Goal: Information Seeking & Learning: Learn about a topic

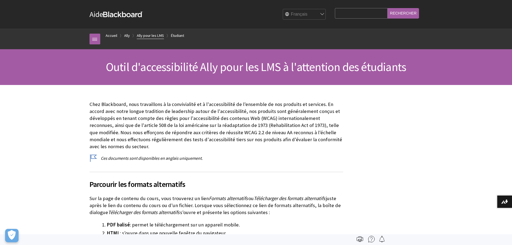
click at [156, 35] on link "Ally pour les LMS" at bounding box center [150, 35] width 27 height 7
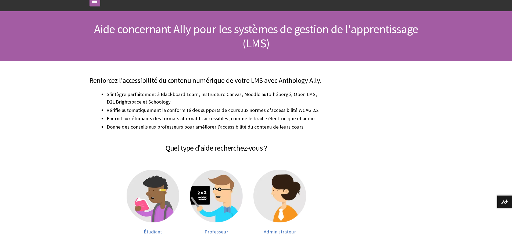
scroll to position [81, 0]
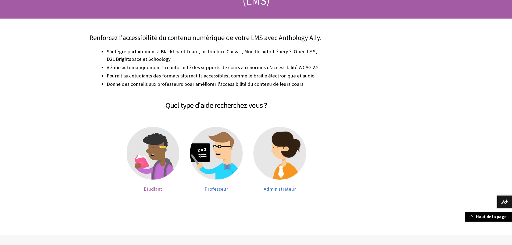
click at [149, 154] on img at bounding box center [152, 153] width 53 height 53
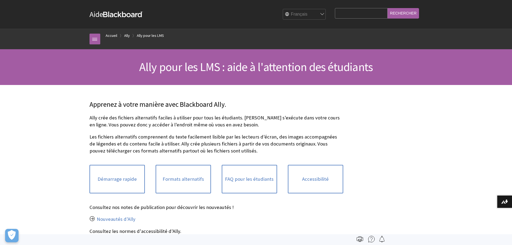
scroll to position [21, 0]
click at [185, 175] on link "Formats alternatifs" at bounding box center [183, 179] width 55 height 28
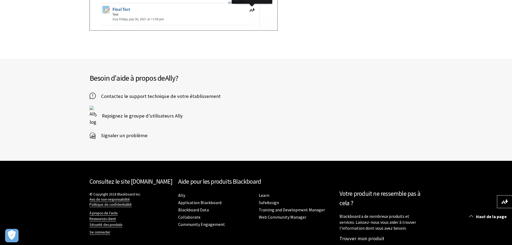
scroll to position [2518, 0]
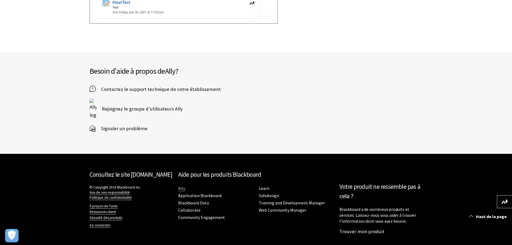
click at [182, 188] on link "Ally" at bounding box center [181, 188] width 7 height 6
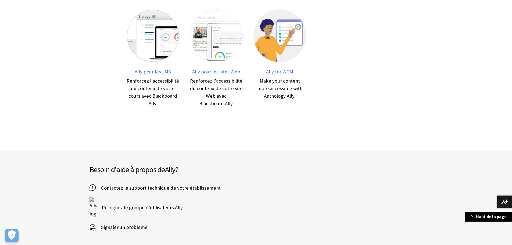
scroll to position [84, 0]
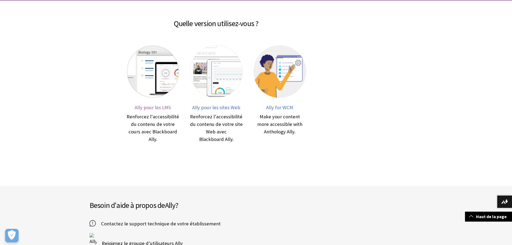
click at [154, 106] on span "Ally pour les LMS" at bounding box center [153, 107] width 36 height 6
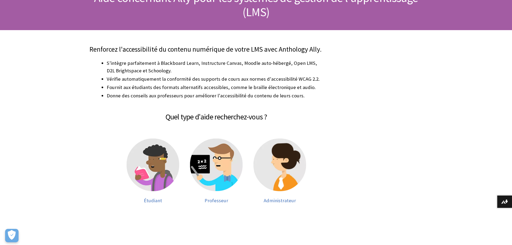
scroll to position [107, 0]
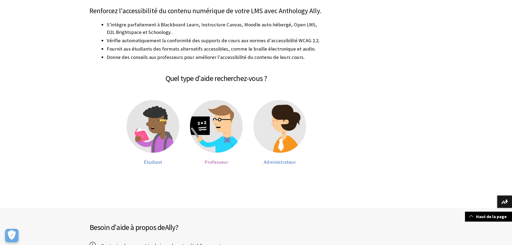
click at [221, 126] on img at bounding box center [216, 126] width 53 height 53
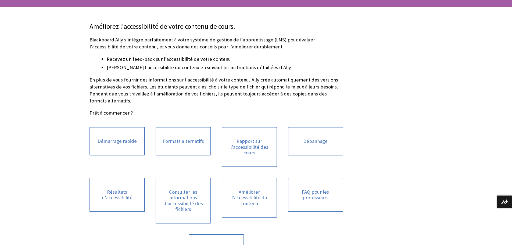
scroll to position [81, 0]
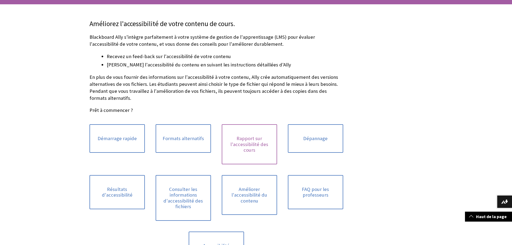
click at [239, 140] on link "Rapport sur l'accessibilité des cours" at bounding box center [249, 144] width 55 height 40
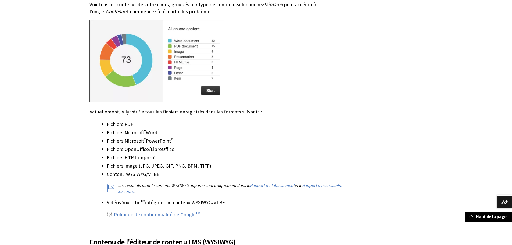
scroll to position [698, 0]
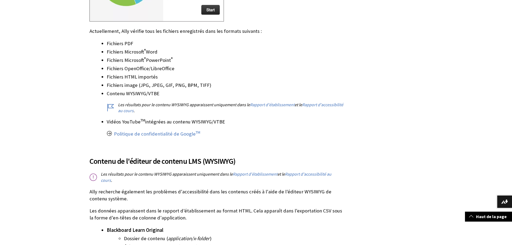
drag, startPoint x: 107, startPoint y: 121, endPoint x: 230, endPoint y: 124, distance: 123.0
click at [230, 124] on li "Vidéos YouTube TM intégrées au contenu WYSIWYG/VTBE Politique de confidentialit…" at bounding box center [225, 128] width 236 height 20
click at [108, 94] on li "Contenu WYSIWYG/VTBE Les résultats pour le contenu WYSIWYG apparaissent uniquem…" at bounding box center [225, 102] width 236 height 24
drag, startPoint x: 106, startPoint y: 93, endPoint x: 160, endPoint y: 94, distance: 53.7
click at [160, 94] on li "Contenu WYSIWYG/VTBE Les résultats pour le contenu WYSIWYG apparaissent uniquem…" at bounding box center [225, 102] width 236 height 24
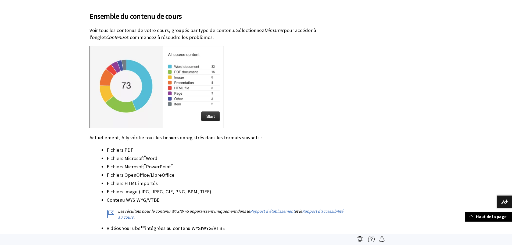
scroll to position [591, 0]
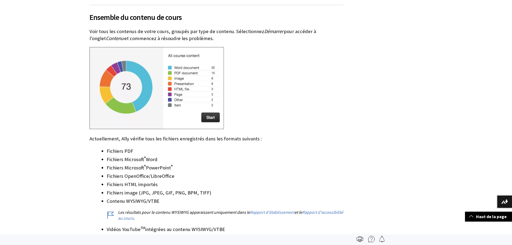
click at [117, 201] on li "Contenu WYSIWYG/VTBE Les résultats pour le contenu WYSIWYG apparaissent uniquem…" at bounding box center [225, 209] width 236 height 24
drag, startPoint x: 107, startPoint y: 200, endPoint x: 156, endPoint y: 203, distance: 49.2
click at [157, 203] on li "Contenu WYSIWYG/VTBE Les résultats pour le contenu WYSIWYG apparaissent uniquem…" at bounding box center [225, 209] width 236 height 24
copy li "Contenu WYSIWYG/VTBE"
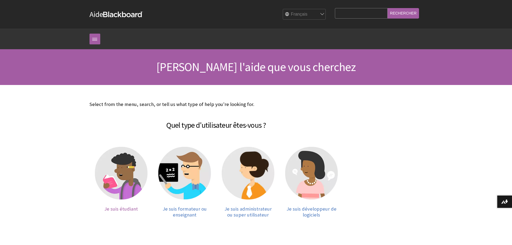
click at [137, 159] on img at bounding box center [121, 173] width 53 height 53
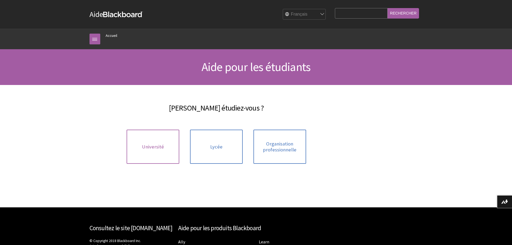
click at [135, 156] on link "Université" at bounding box center [152, 146] width 53 height 34
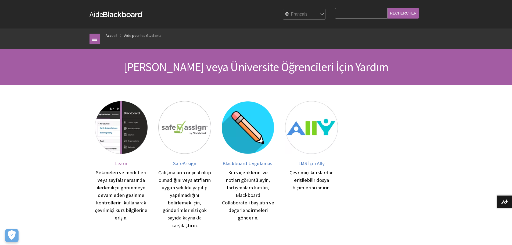
click at [113, 141] on img at bounding box center [121, 127] width 53 height 53
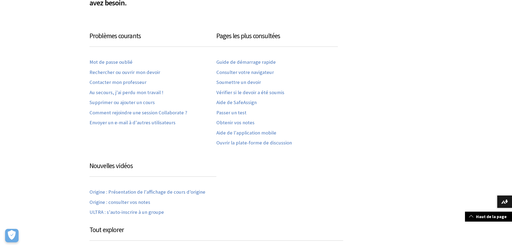
scroll to position [349, 0]
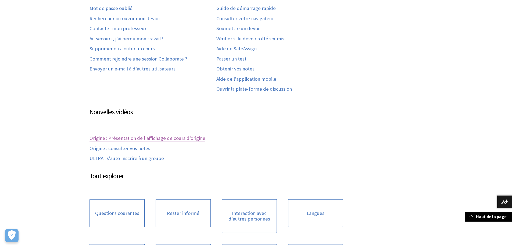
click at [178, 139] on link "Origine : Présentation de l'affichage de cours d'origine" at bounding box center [147, 138] width 116 height 6
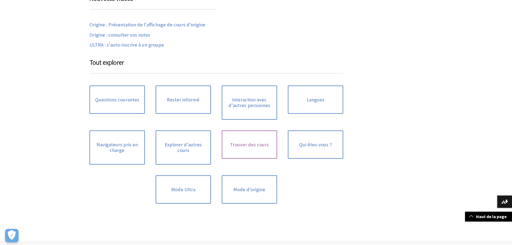
scroll to position [510, 0]
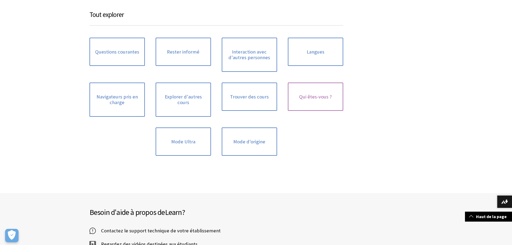
click at [318, 93] on link "Qui êtes-vous ?" at bounding box center [315, 96] width 55 height 28
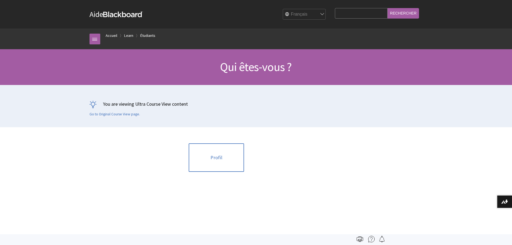
scroll to position [501, 0]
click at [219, 154] on link "Profil" at bounding box center [216, 157] width 55 height 28
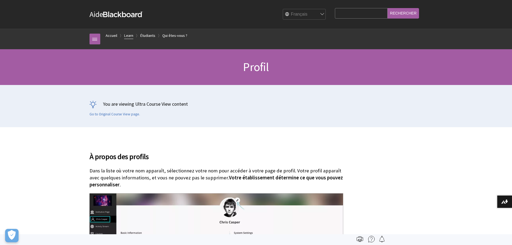
click at [128, 35] on link "Learn" at bounding box center [128, 35] width 9 height 7
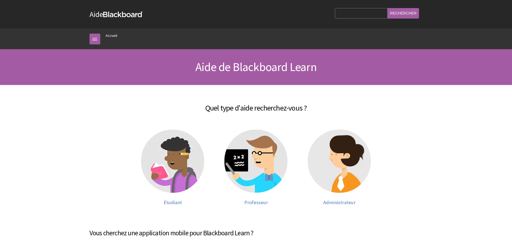
scroll to position [368, 0]
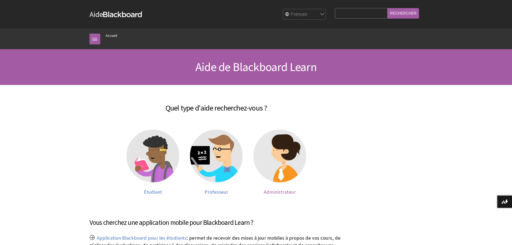
click at [275, 172] on img at bounding box center [279, 155] width 53 height 53
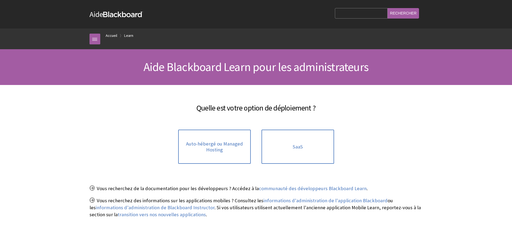
scroll to position [380, 0]
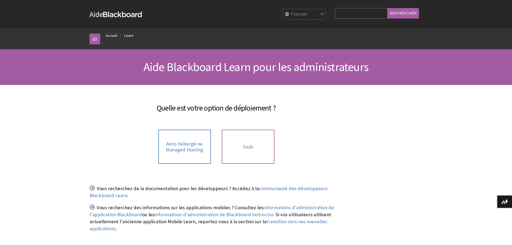
click at [256, 147] on link "SaaS" at bounding box center [248, 146] width 53 height 34
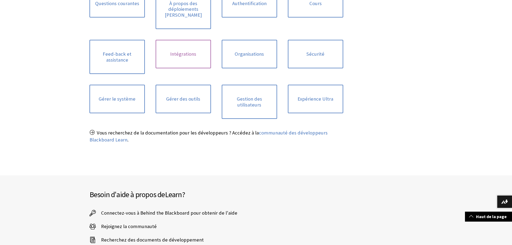
scroll to position [295, 0]
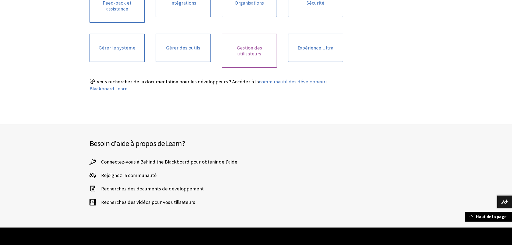
click at [237, 43] on link "Gestion des utilisateurs" at bounding box center [249, 51] width 55 height 34
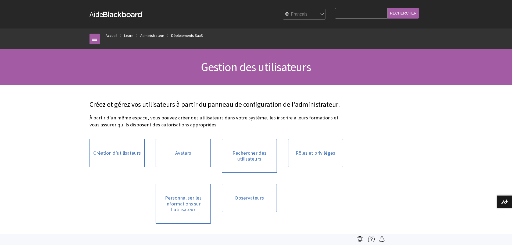
scroll to position [603, 0]
click at [334, 150] on link "Rôles et privilèges" at bounding box center [315, 153] width 55 height 28
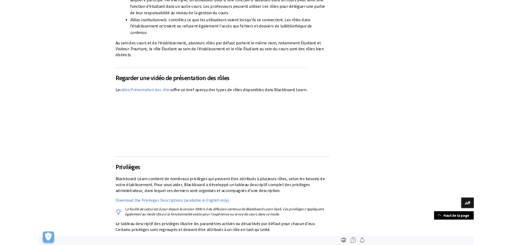
scroll to position [646, 0]
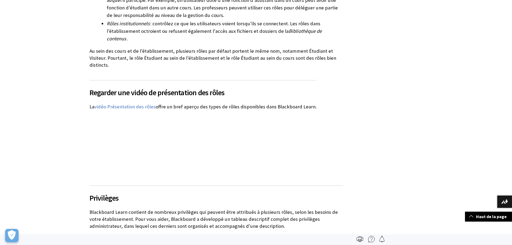
click at [117, 234] on link "Download the Privileges Descriptions (available in English only)." at bounding box center [157, 237] width 136 height 6
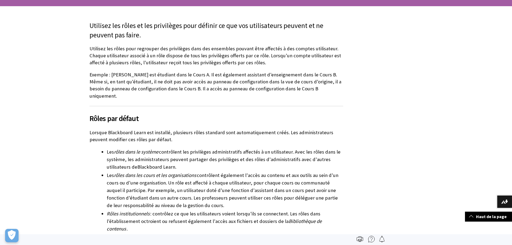
scroll to position [0, 0]
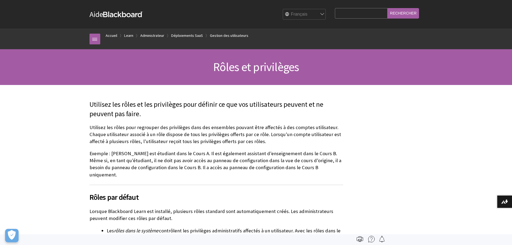
click at [359, 15] on input "Search Query" at bounding box center [361, 13] width 53 height 10
type input "observateur"
click at [387, 8] on input "Rechercher" at bounding box center [402, 13] width 31 height 10
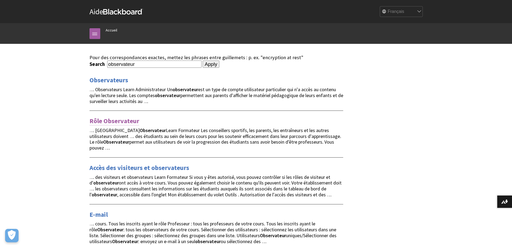
click at [111, 120] on link "Rôle Observateur" at bounding box center [114, 121] width 50 height 9
click at [106, 82] on link "Observateurs" at bounding box center [108, 80] width 39 height 9
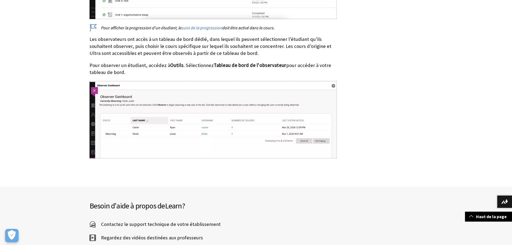
scroll to position [510, 0]
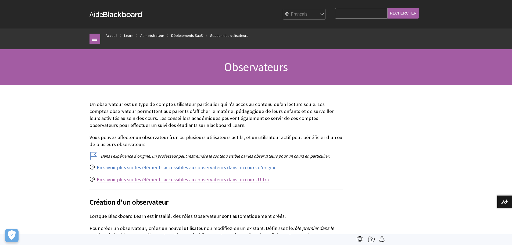
click at [195, 180] on link "En savoir plus sur les éléments accessibles aux observateurs dans un cours Ultra" at bounding box center [183, 179] width 172 height 6
click at [378, 15] on input "Search Query" at bounding box center [361, 13] width 53 height 10
type input "ally"
click at [387, 8] on input "Rechercher" at bounding box center [402, 13] width 31 height 10
click at [407, 14] on input "Rechercher" at bounding box center [402, 13] width 31 height 10
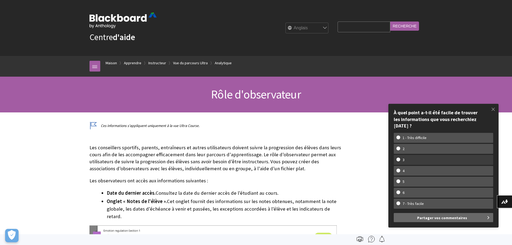
click at [402, 158] on w-span "3" at bounding box center [403, 159] width 14 height 5
click at [400, 158] on input "3" at bounding box center [397, 158] width 3 height 3
radio input "true"
click at [491, 110] on span at bounding box center [492, 108] width 11 height 11
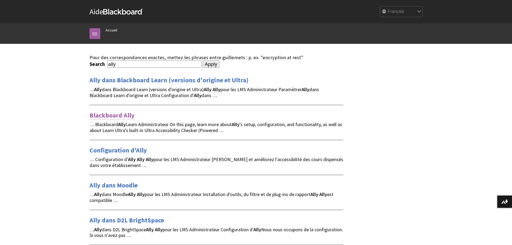
click at [115, 115] on link "Blackboard Ally" at bounding box center [111, 115] width 45 height 9
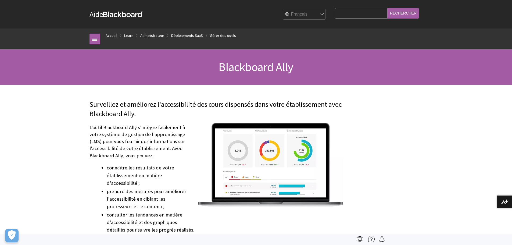
scroll to position [695, 0]
